Goal: Transaction & Acquisition: Book appointment/travel/reservation

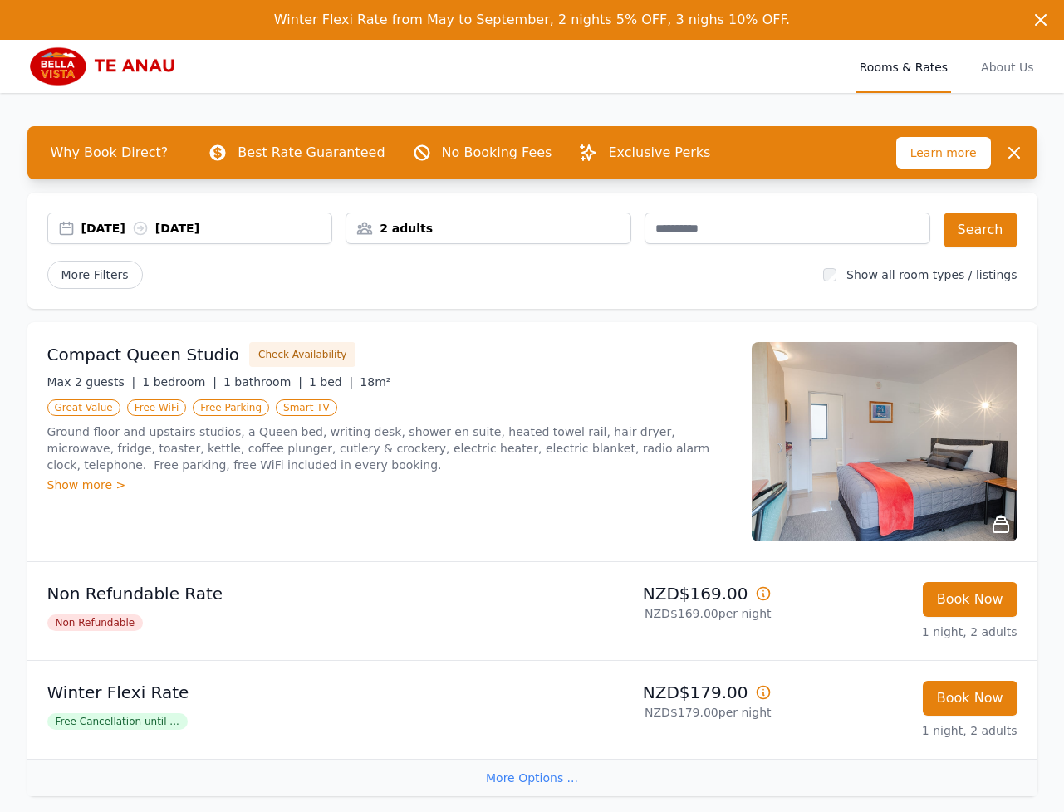
scroll to position [63, 0]
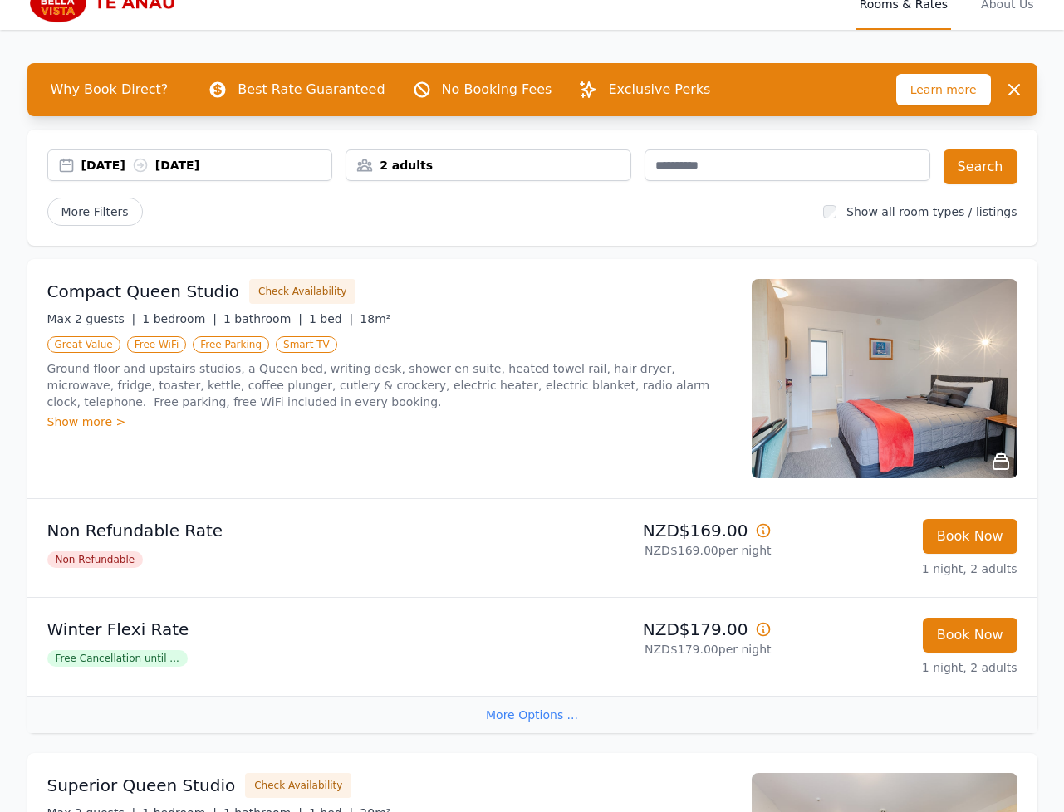
click at [117, 179] on div "19 Sep 2025 20 Sep 2025" at bounding box center [190, 165] width 286 height 32
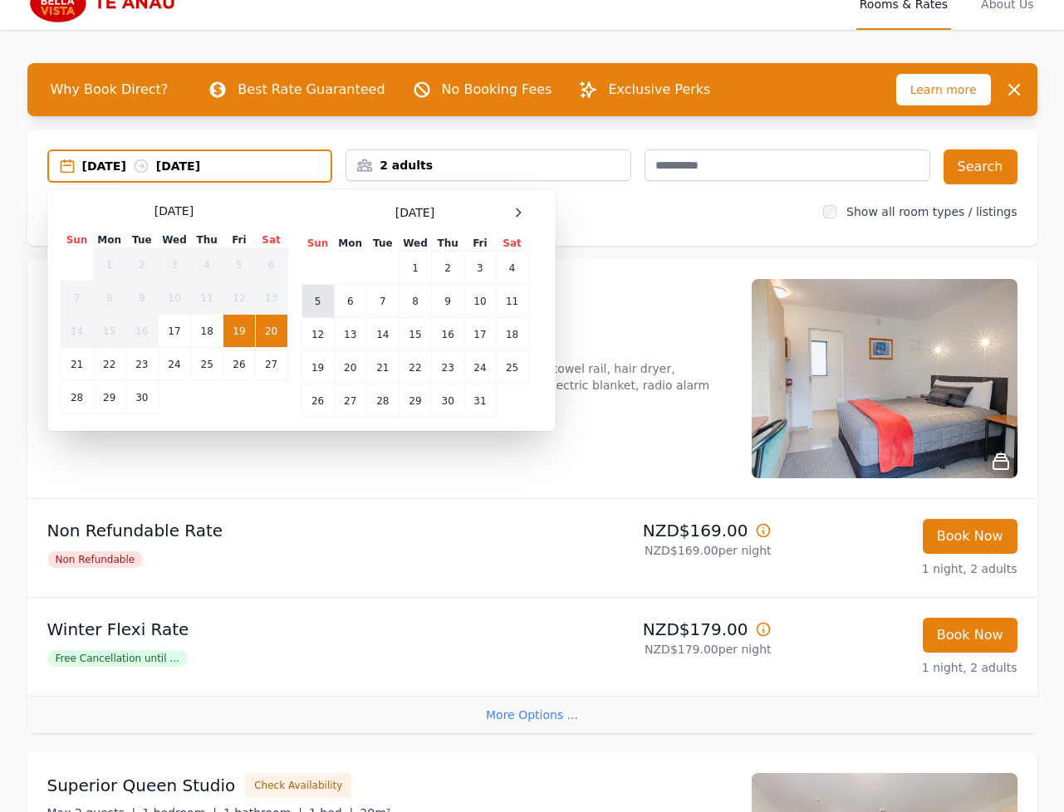
click at [318, 298] on td "5" at bounding box center [317, 301] width 32 height 33
click at [352, 298] on td "6" at bounding box center [350, 301] width 32 height 33
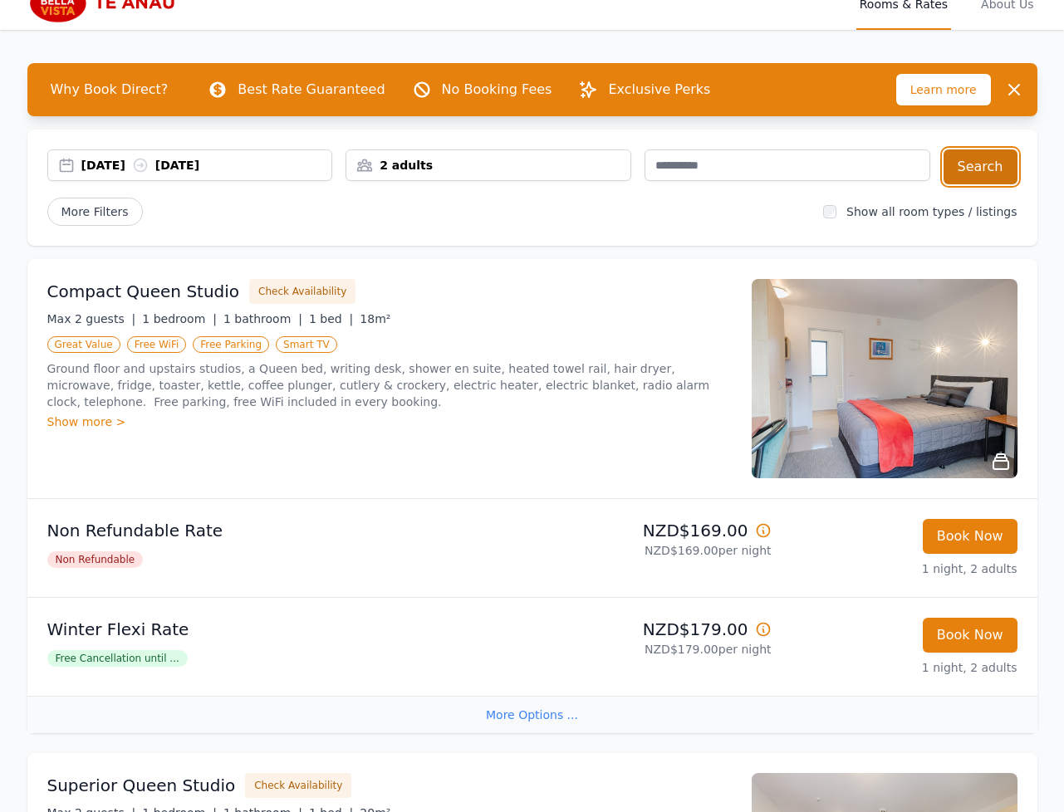
click at [978, 168] on button "Search" at bounding box center [980, 166] width 74 height 35
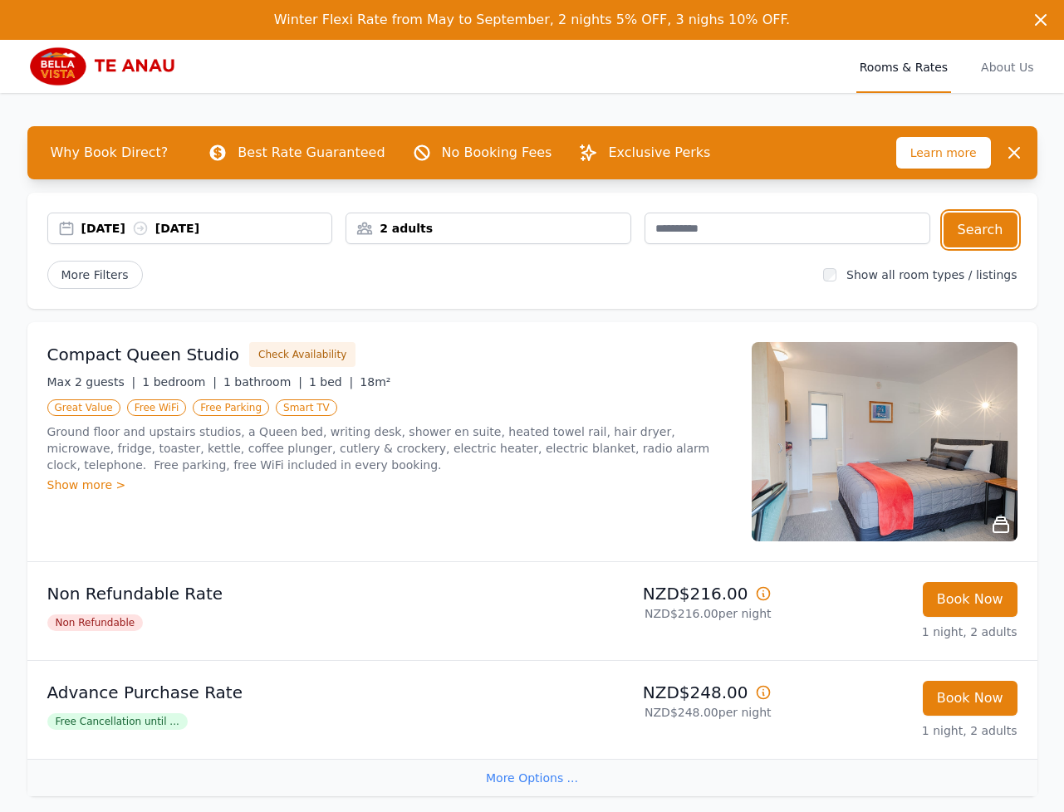
click at [120, 230] on div "05 Oct 2025 06 Oct 2025" at bounding box center [206, 228] width 251 height 17
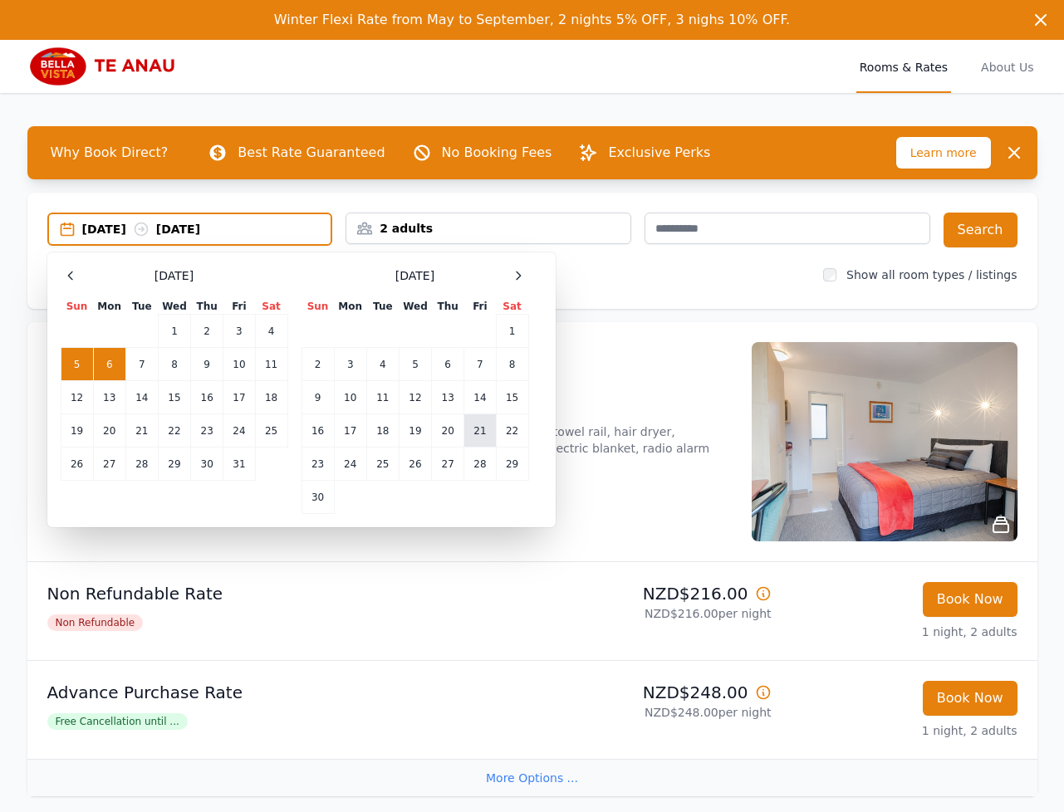
drag, startPoint x: 481, startPoint y: 414, endPoint x: 492, endPoint y: 424, distance: 15.3
click at [481, 414] on td "21" at bounding box center [480, 430] width 32 height 33
click at [324, 468] on td "23" at bounding box center [317, 464] width 32 height 33
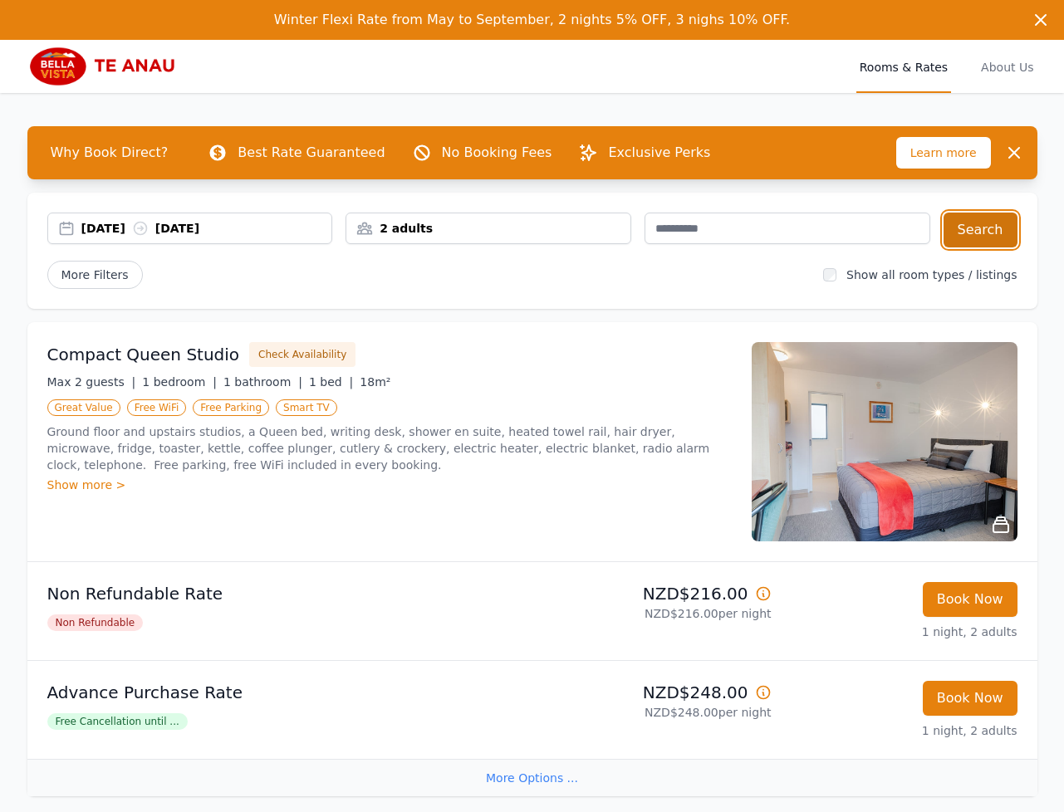
click at [988, 236] on button "Search" at bounding box center [980, 230] width 74 height 35
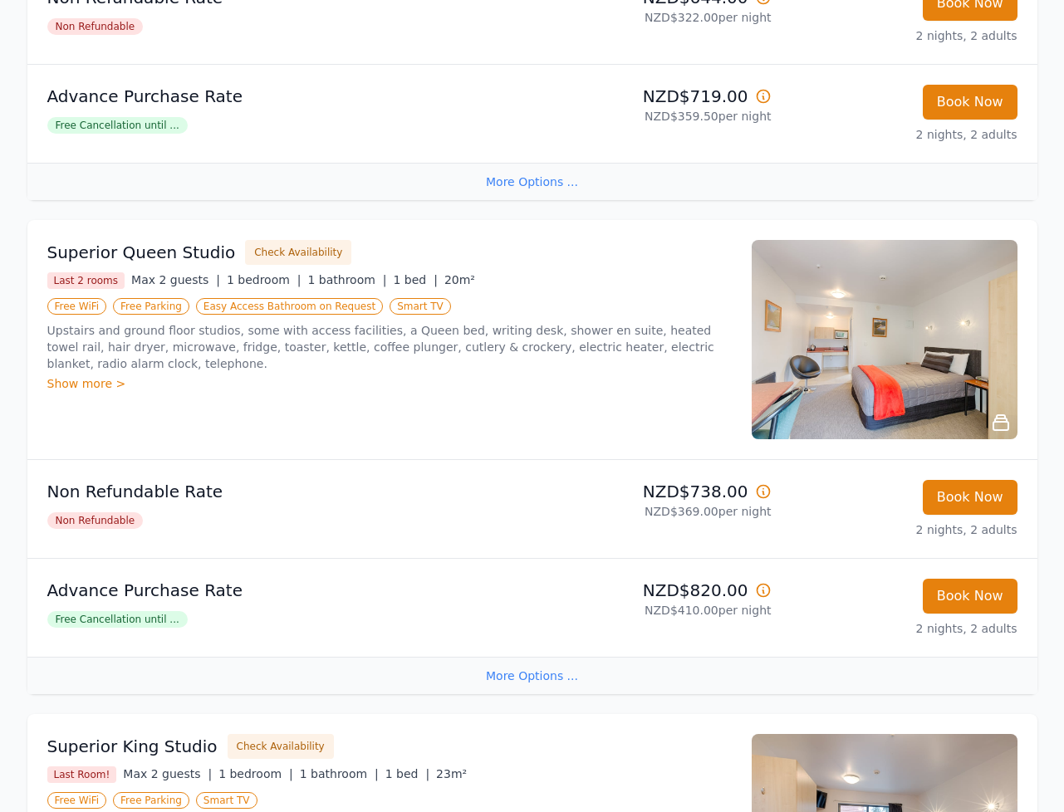
scroll to position [894, 0]
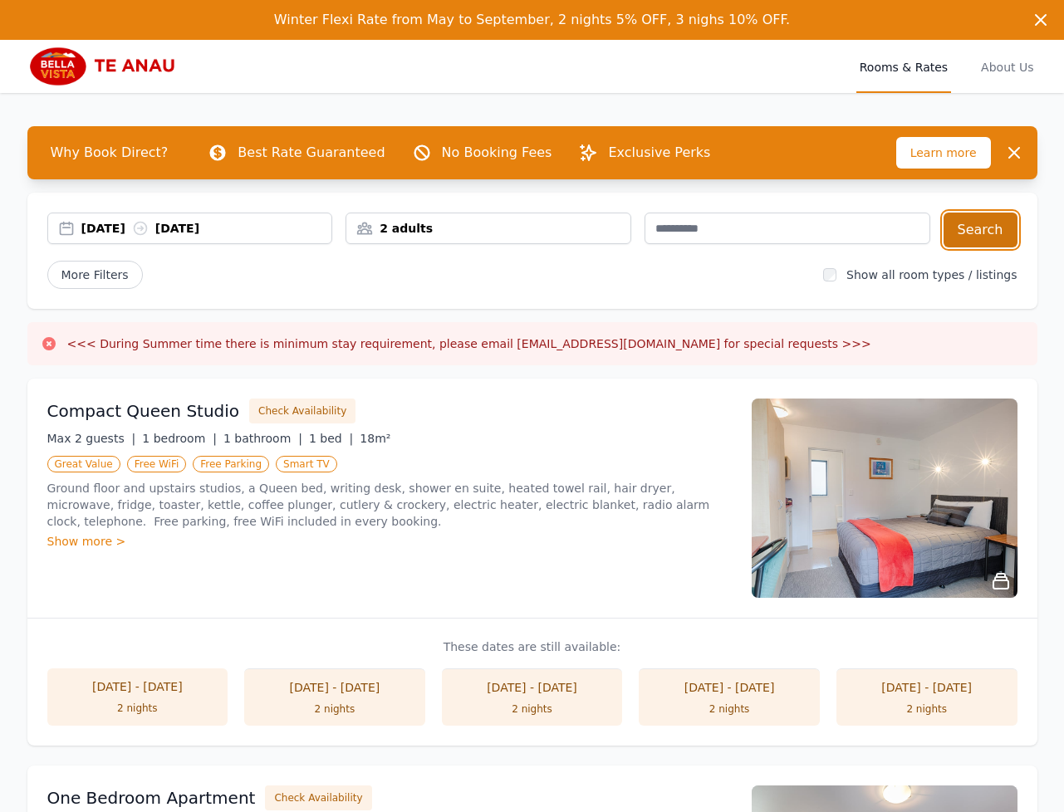
click at [993, 237] on button "Search" at bounding box center [980, 230] width 74 height 35
